Goal: Task Accomplishment & Management: Use online tool/utility

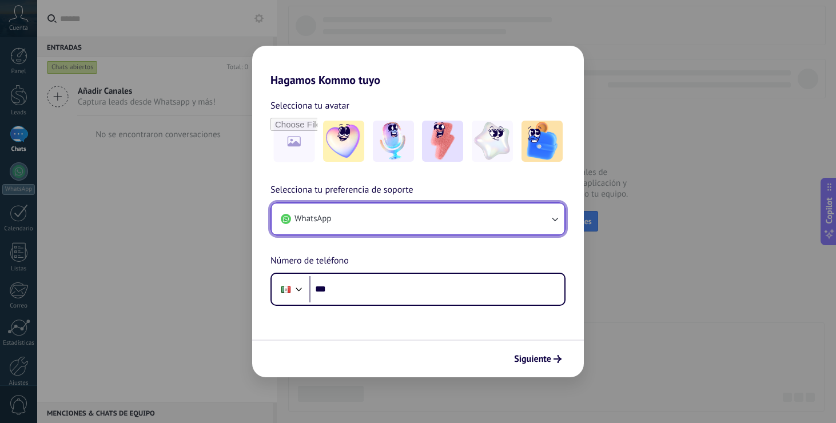
click at [542, 215] on button "WhatsApp" at bounding box center [417, 218] width 293 height 31
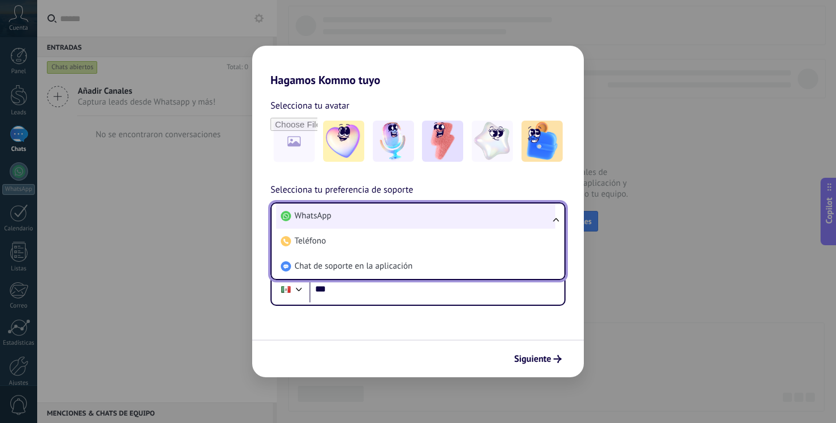
click at [361, 218] on li "WhatsApp" at bounding box center [415, 215] width 279 height 25
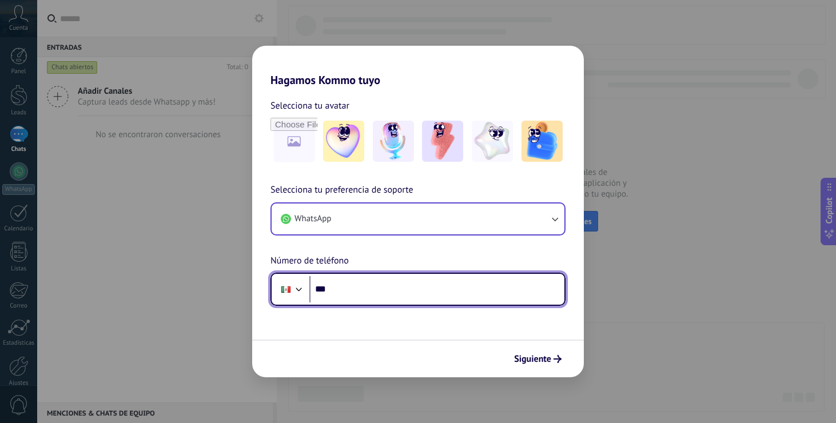
click at [389, 291] on input "***" at bounding box center [436, 289] width 255 height 26
type input "**********"
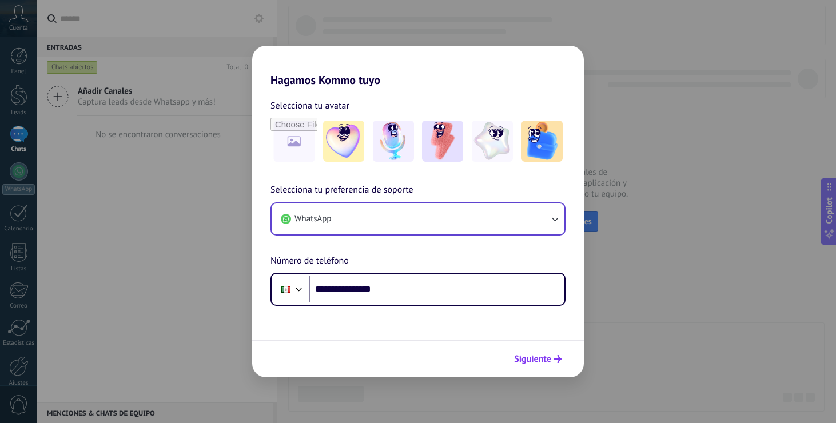
click at [537, 360] on span "Siguiente" at bounding box center [532, 359] width 37 height 8
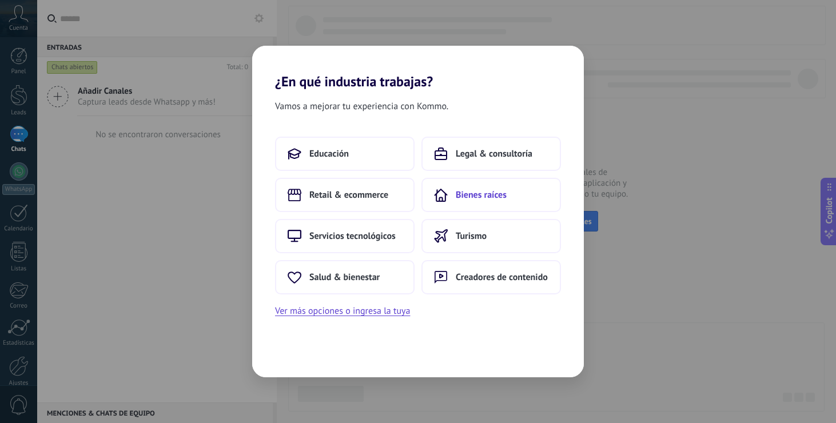
click at [486, 196] on span "Bienes raíces" at bounding box center [480, 194] width 51 height 11
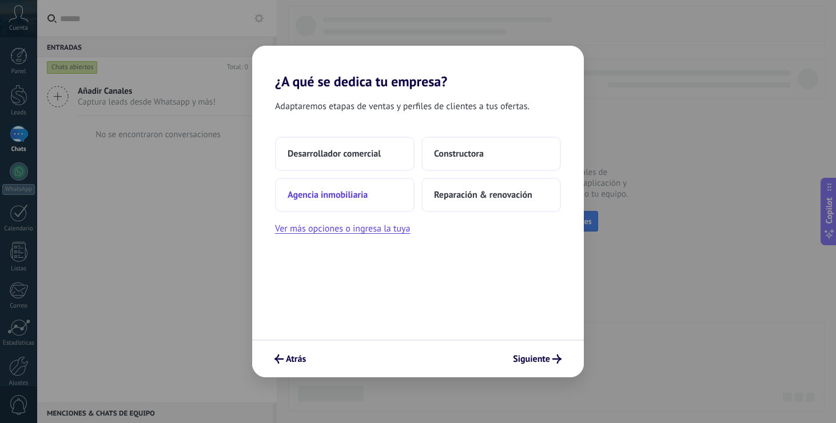
click at [347, 204] on button "Agencia inmobiliaria" at bounding box center [344, 195] width 139 height 34
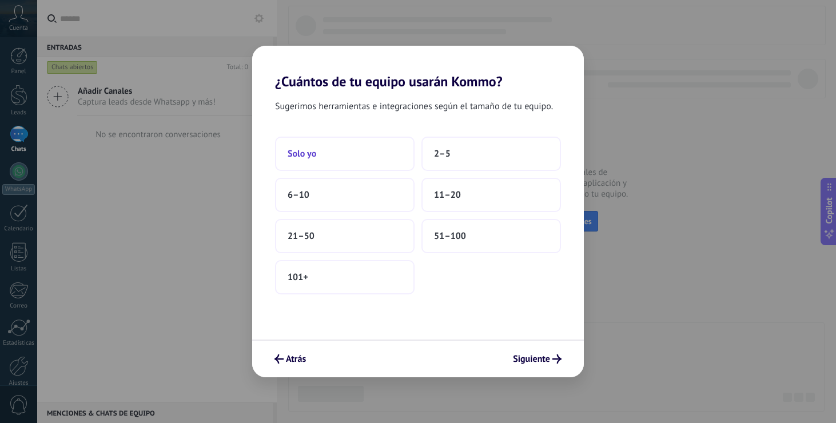
click at [330, 155] on button "Solo yo" at bounding box center [344, 154] width 139 height 34
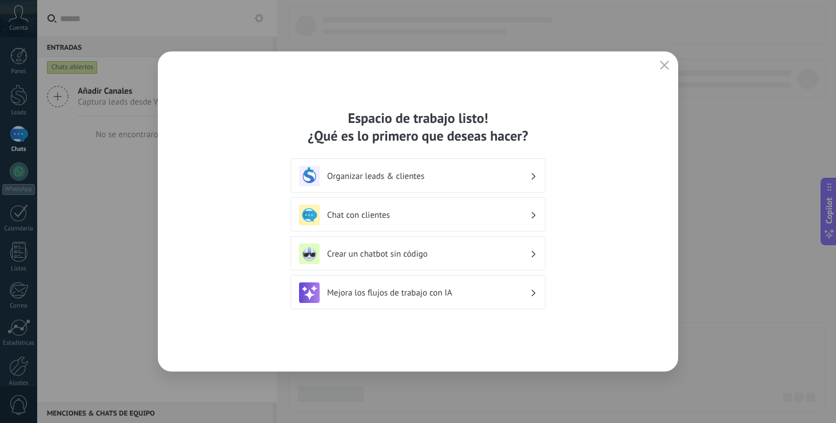
click at [534, 176] on icon at bounding box center [533, 176] width 4 height 7
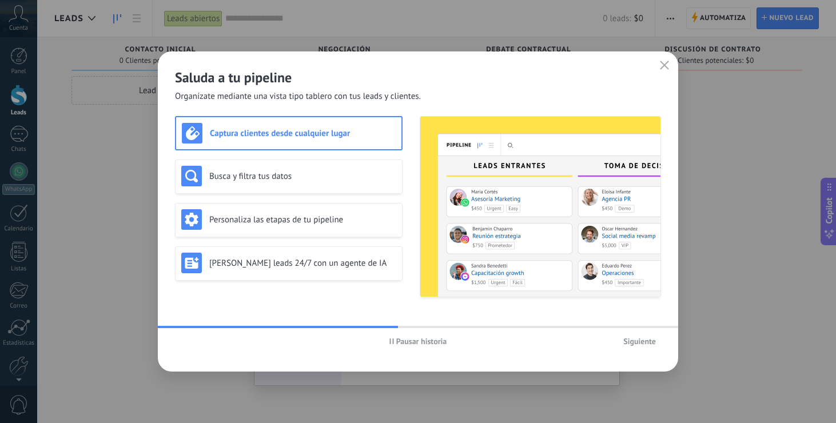
click at [404, 340] on span "Pausar historia" at bounding box center [421, 341] width 51 height 8
click at [243, 171] on h3 "Busca y filtra tus datos" at bounding box center [302, 176] width 187 height 11
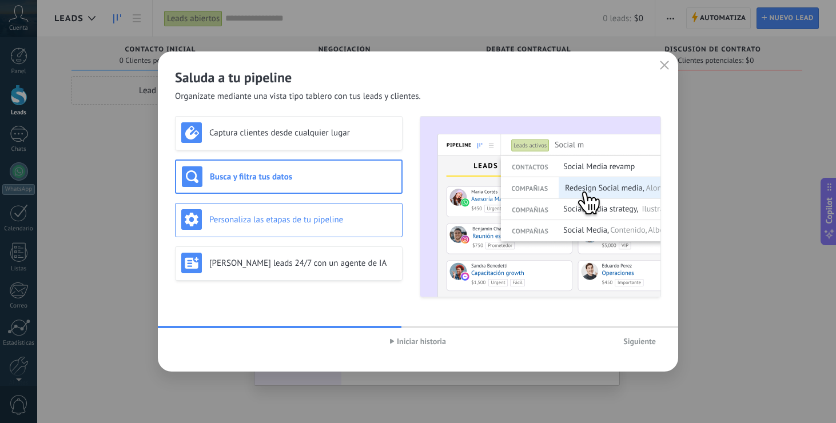
click at [243, 205] on div "Personaliza las etapas de tu pipeline" at bounding box center [288, 220] width 227 height 34
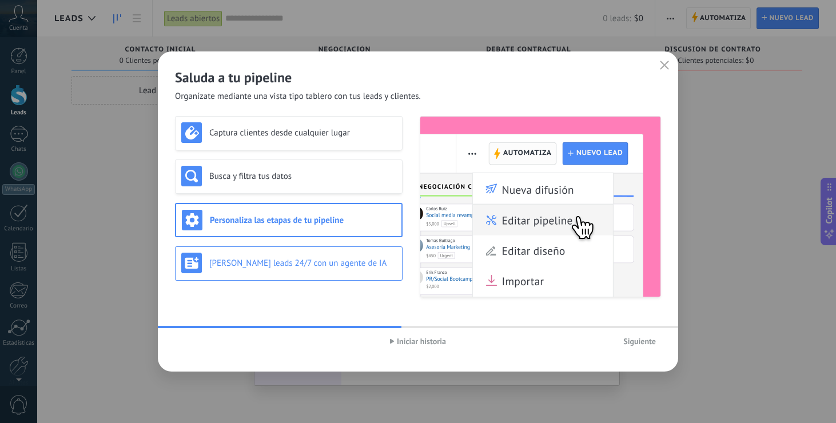
click at [250, 256] on div "[PERSON_NAME] leads 24/7 con un agente de IA" at bounding box center [288, 263] width 215 height 21
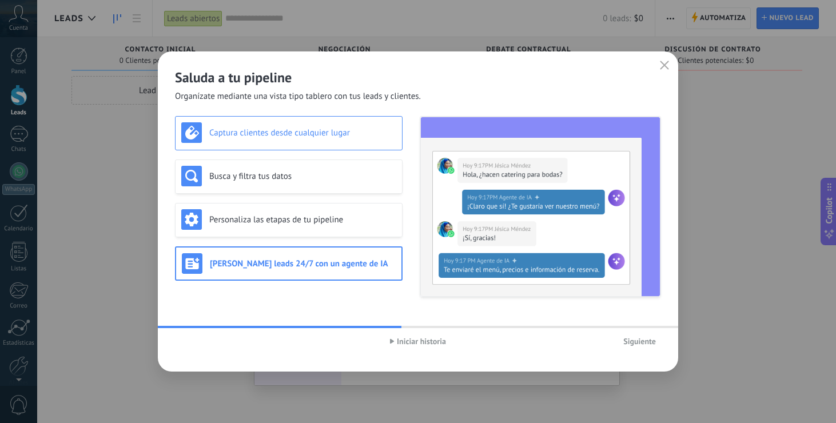
click at [278, 137] on h3 "Captura clientes desde cualquier lugar" at bounding box center [302, 132] width 187 height 11
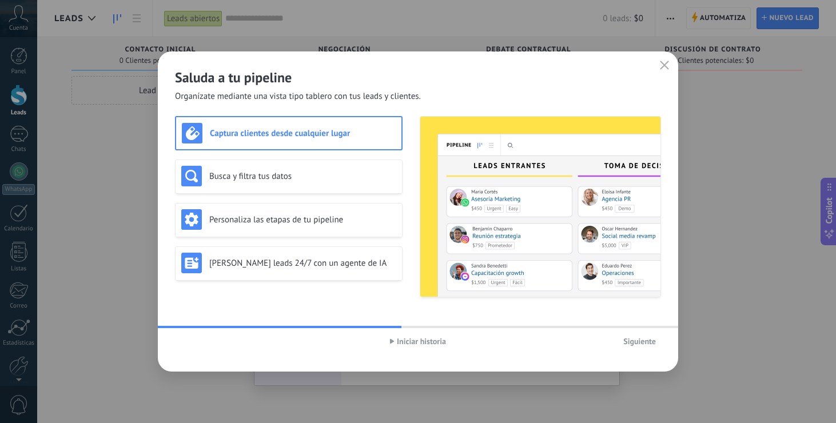
click at [642, 340] on span "Siguiente" at bounding box center [639, 341] width 33 height 8
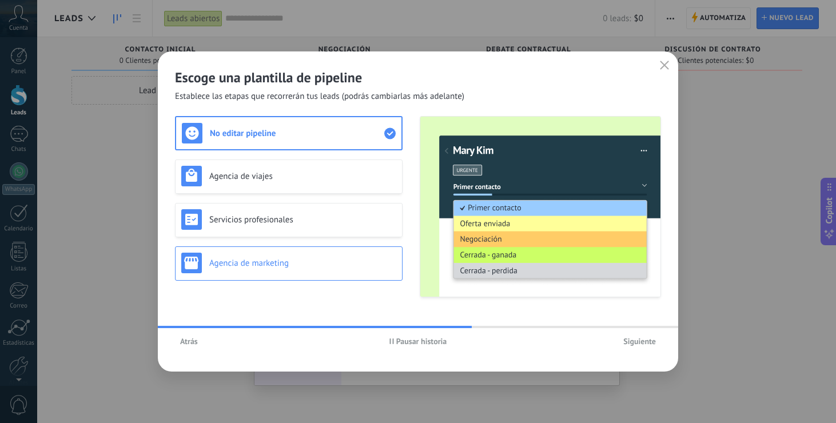
click at [293, 267] on h3 "Agencia de marketing" at bounding box center [302, 263] width 187 height 11
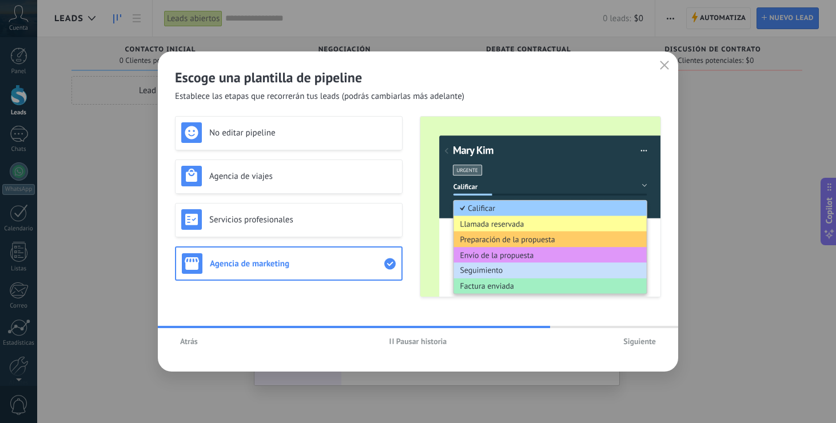
click at [629, 340] on span "Siguiente" at bounding box center [639, 341] width 33 height 8
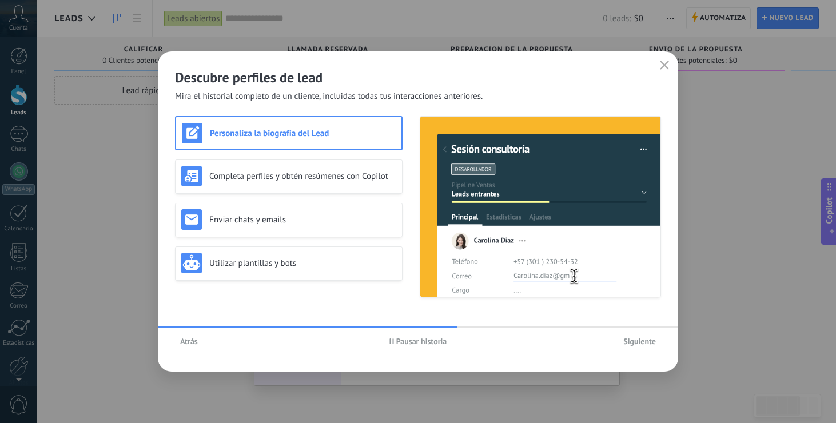
click at [621, 340] on button "Siguiente" at bounding box center [639, 341] width 43 height 17
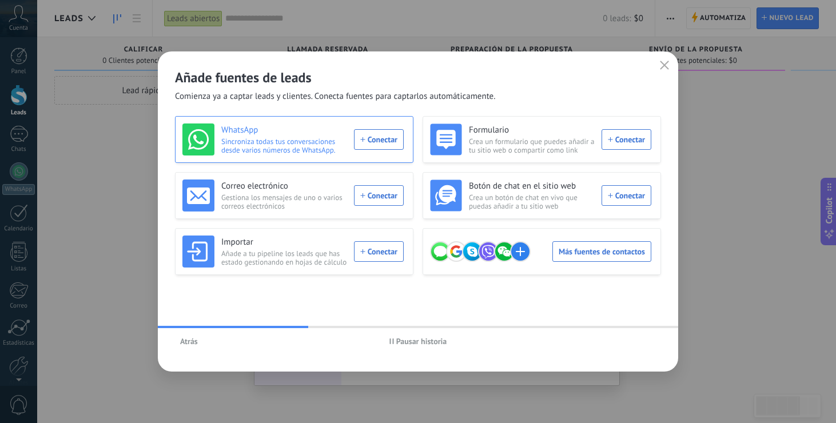
click at [385, 147] on div "WhatsApp Sincroniza todas tus conversaciones desde varios números de WhatsApp. …" at bounding box center [292, 139] width 221 height 32
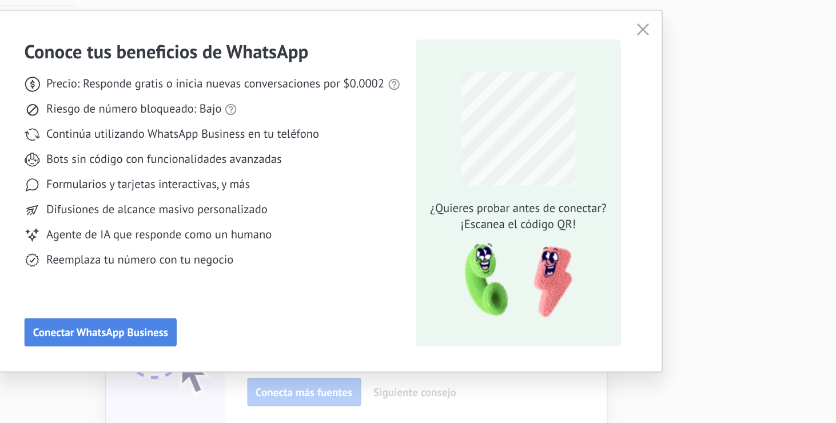
click at [258, 321] on button "Conectar WhatsApp Business" at bounding box center [250, 314] width 111 height 21
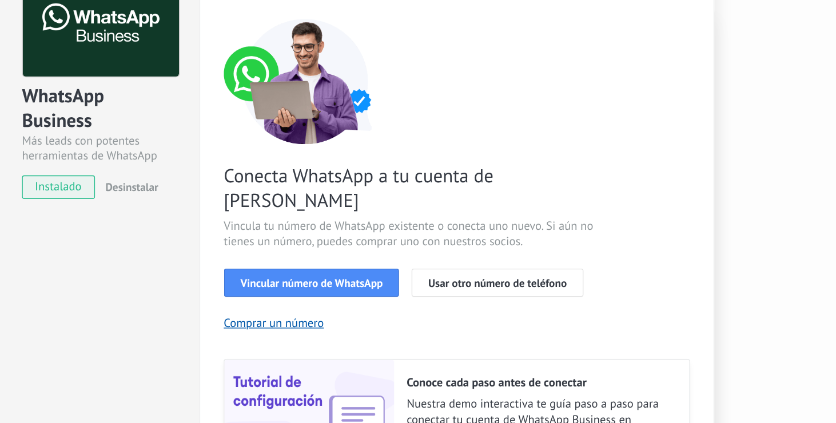
scroll to position [47, 0]
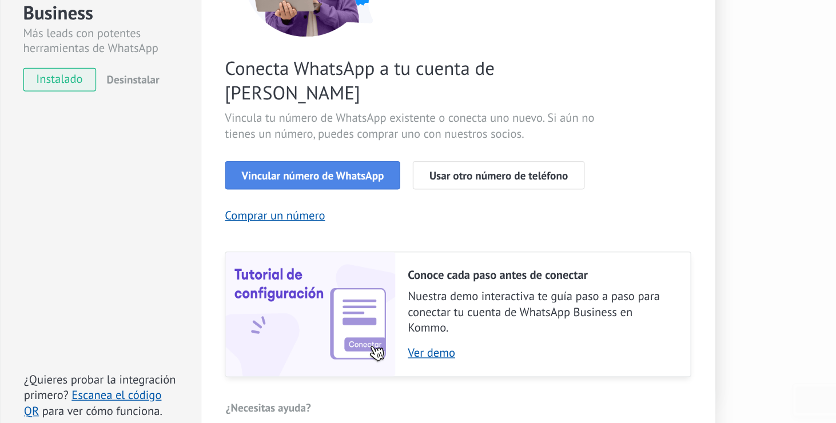
click at [410, 238] on span "Vincular número de WhatsApp" at bounding box center [403, 242] width 103 height 8
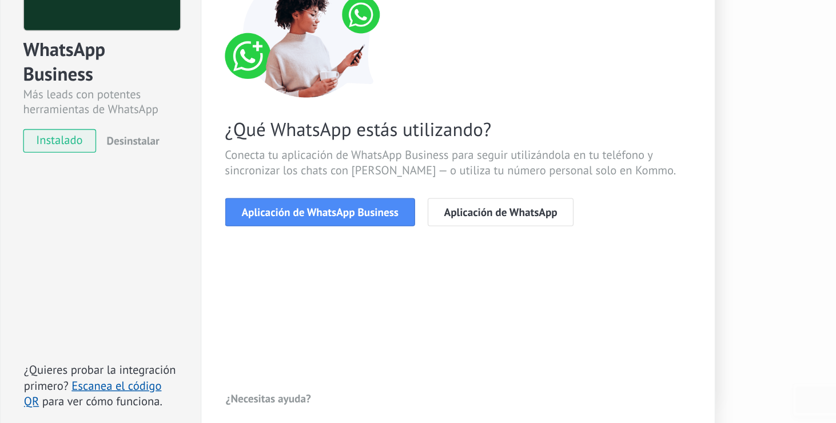
scroll to position [0, 0]
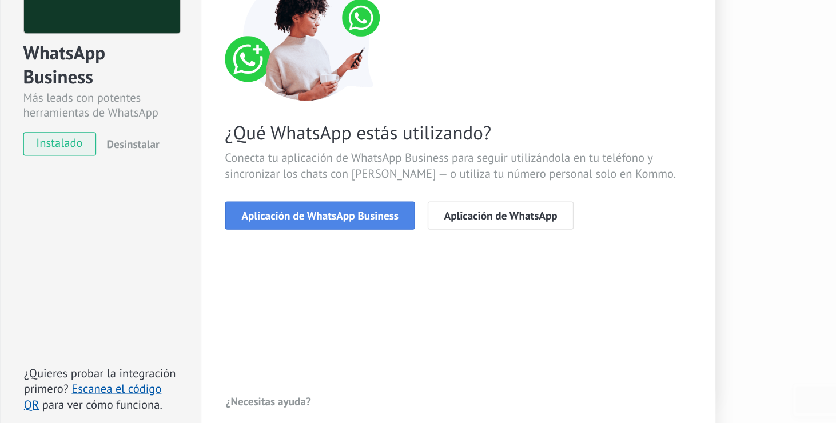
click at [437, 267] on span "Aplicación de WhatsApp Business" at bounding box center [409, 271] width 114 height 8
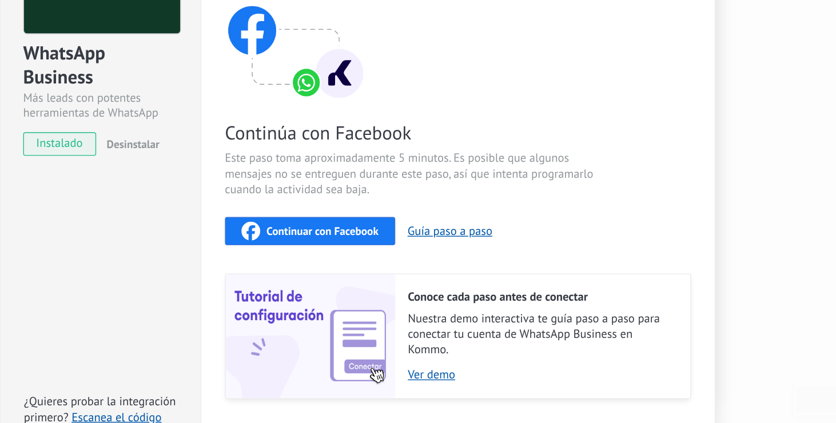
scroll to position [33, 0]
